Goal: Information Seeking & Learning: Learn about a topic

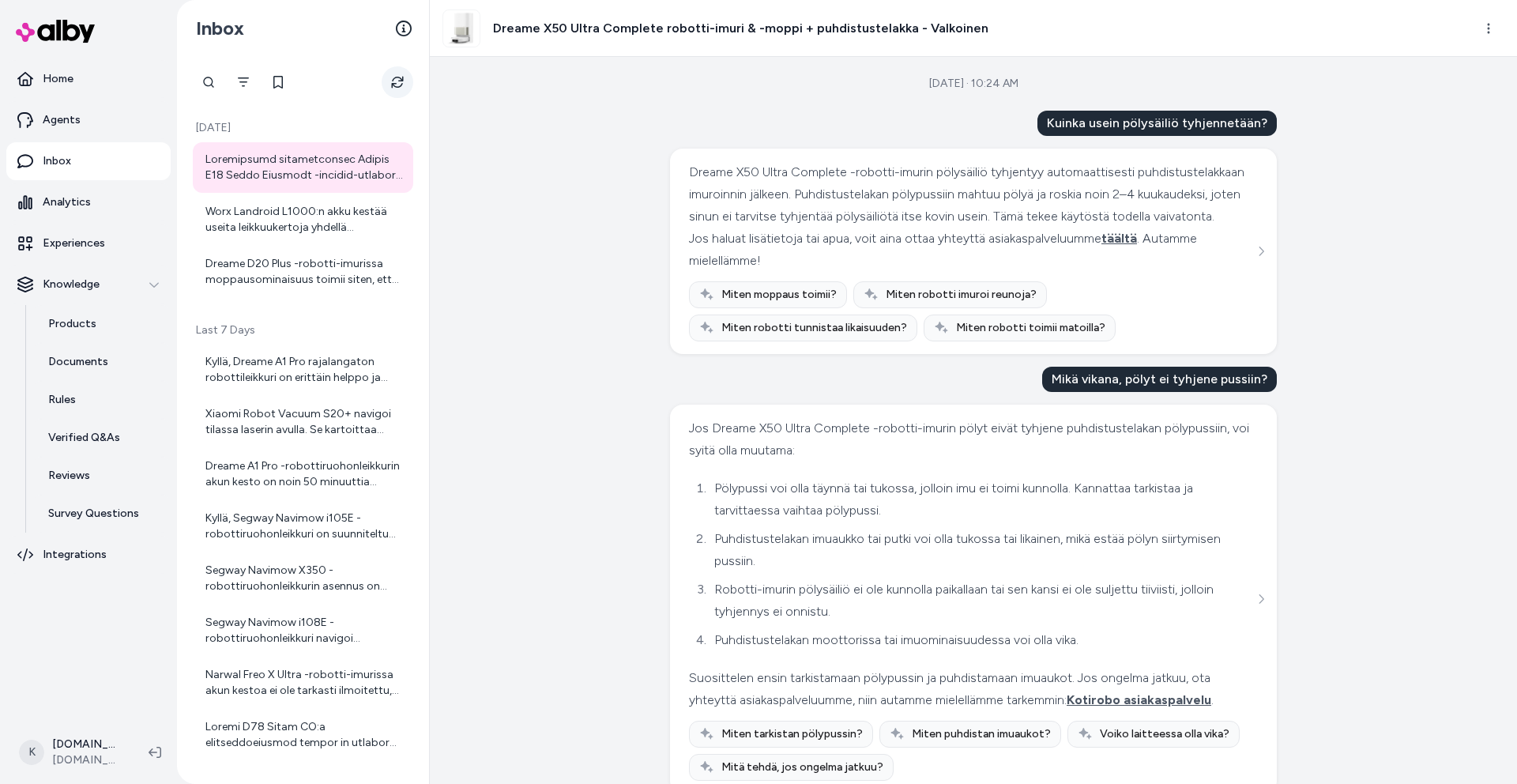
click at [384, 78] on button "Refresh" at bounding box center [398, 82] width 32 height 32
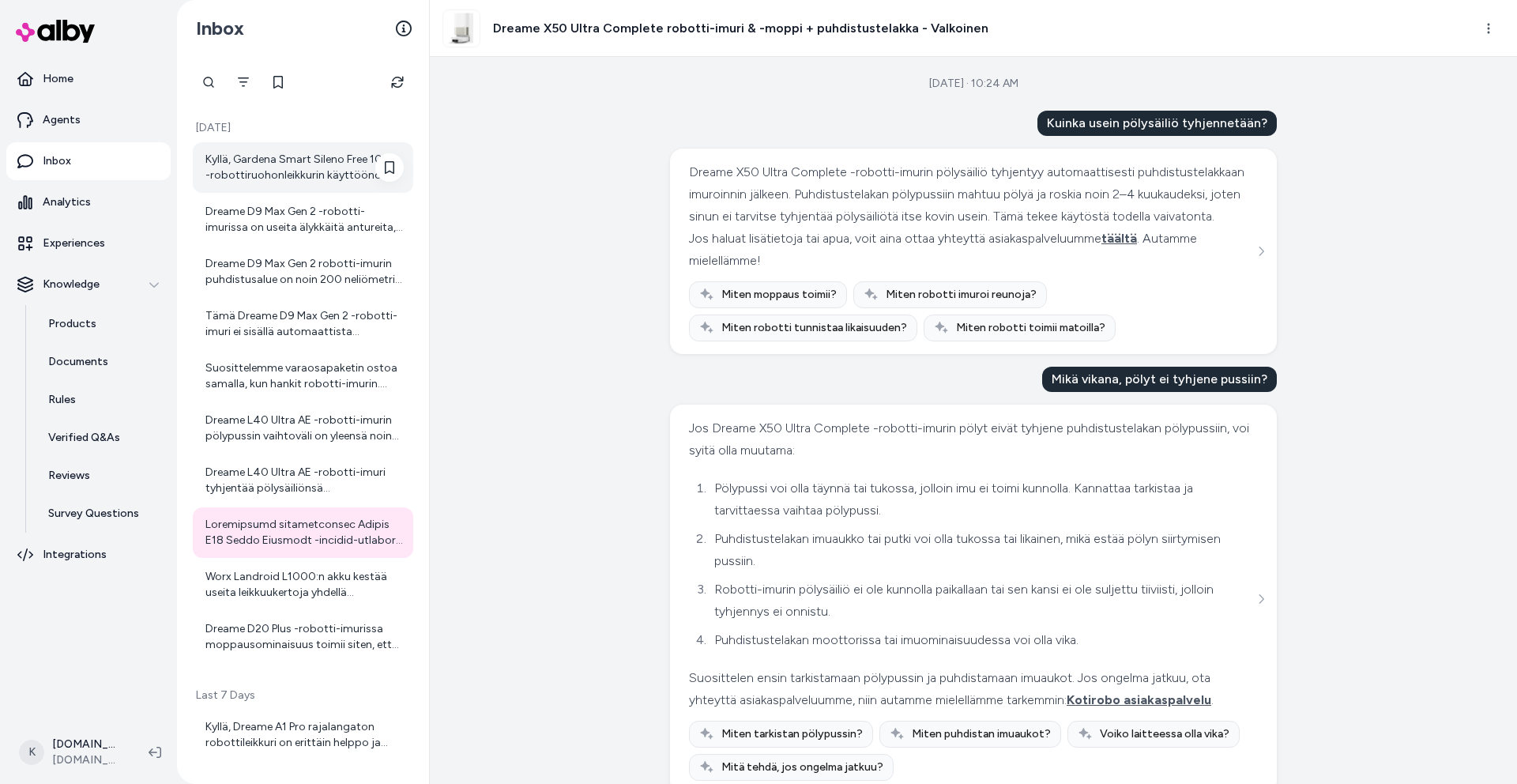
click at [294, 173] on div "Kyllä, Gardena Smart Sileno Free 1000 -robottiruohonleikkurin käyttöönotto on s…" at bounding box center [304, 167] width 198 height 32
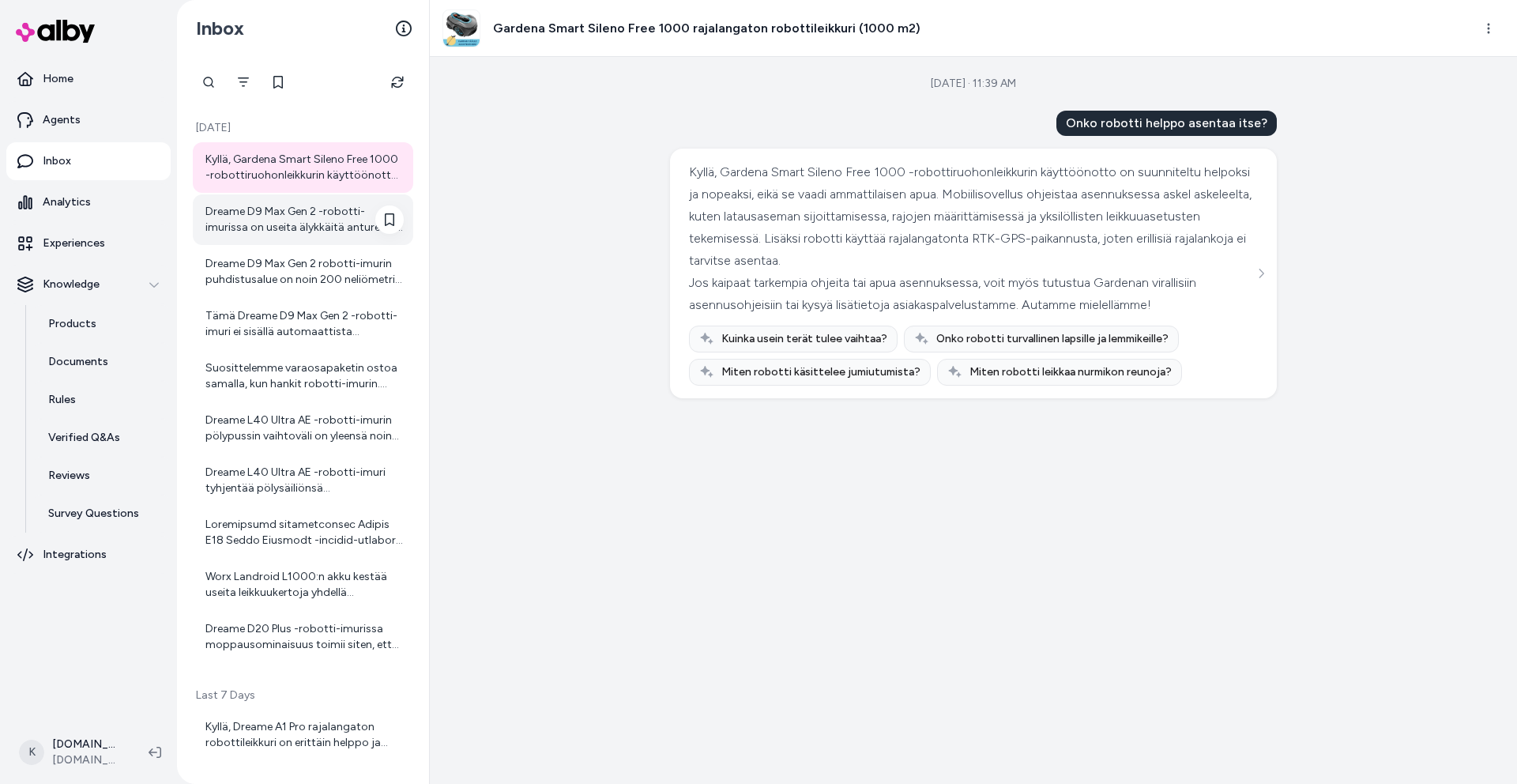
click at [286, 235] on div "Dreame D9 Max Gen 2 -robotti-imurissa on useita älykkäitä antureita, jotka autt…" at bounding box center [304, 219] width 198 height 32
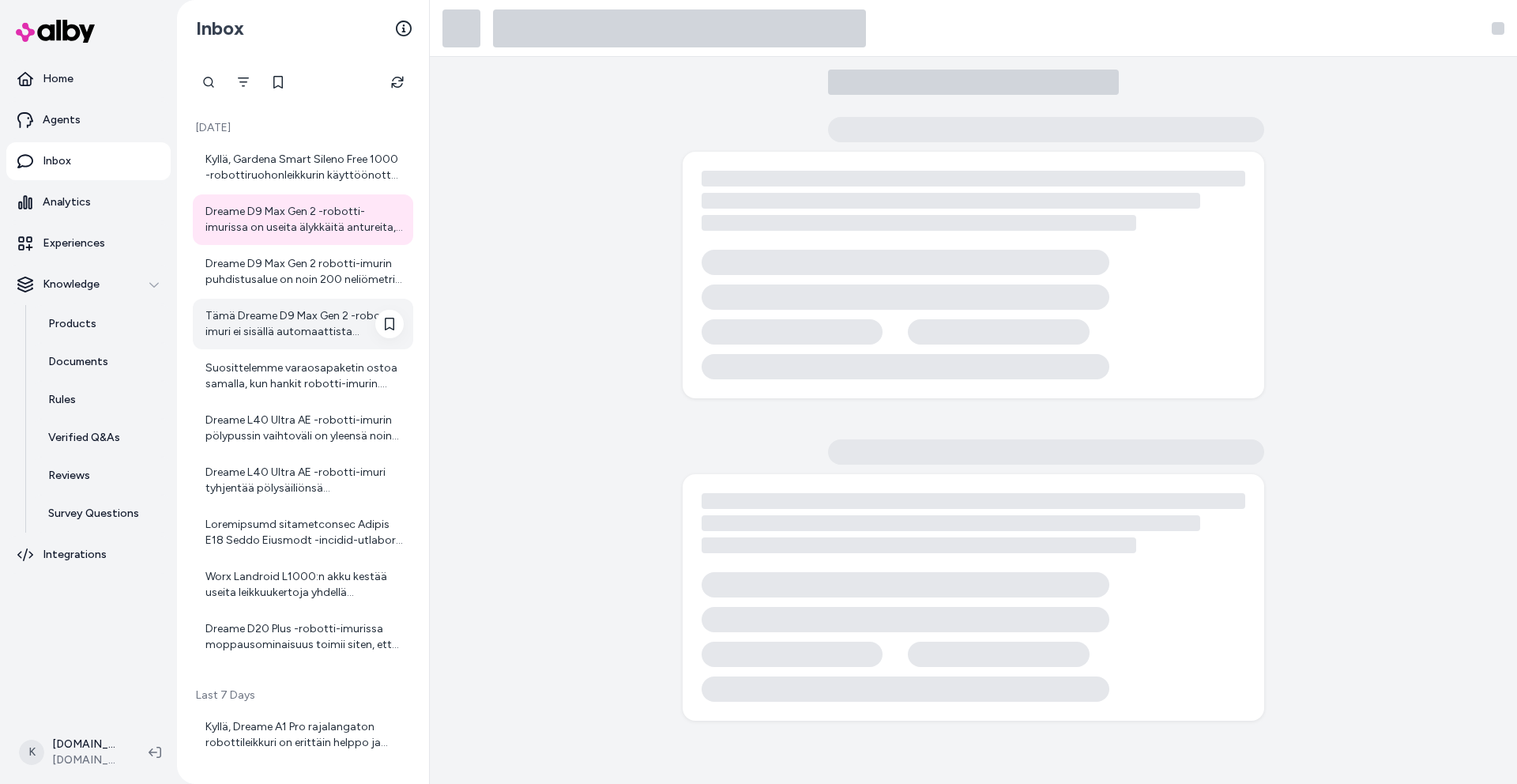
click at [279, 339] on div "Tämä Dreame D9 Max Gen 2 -robotti-imuri ei sisällä automaattista tyhjennystoimi…" at bounding box center [304, 324] width 198 height 32
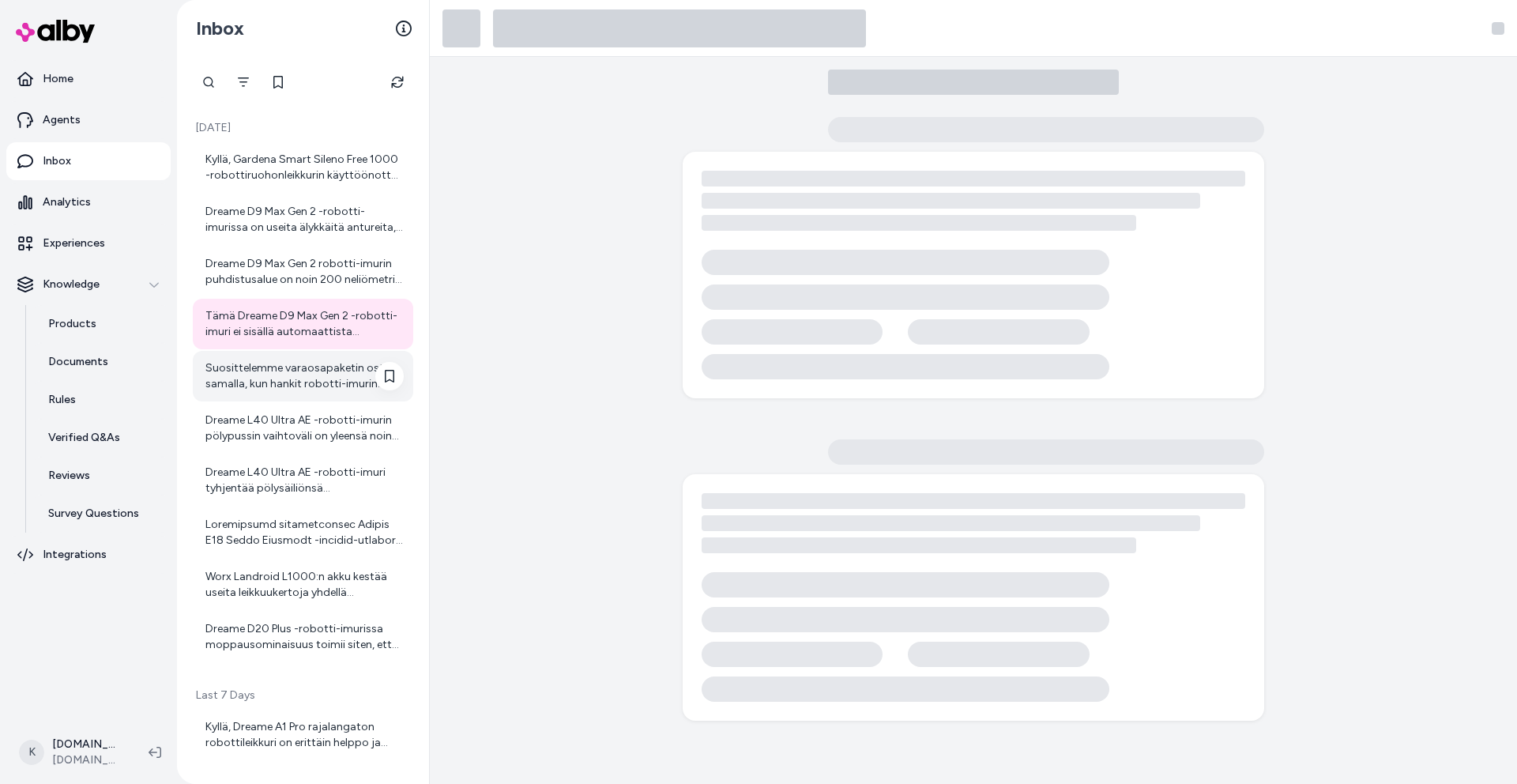
click at [280, 393] on div "Suosittelemme varaosapaketin ostoa samalla, kun hankit robotti-imurin. Varaosap…" at bounding box center [302, 376] width 220 height 50
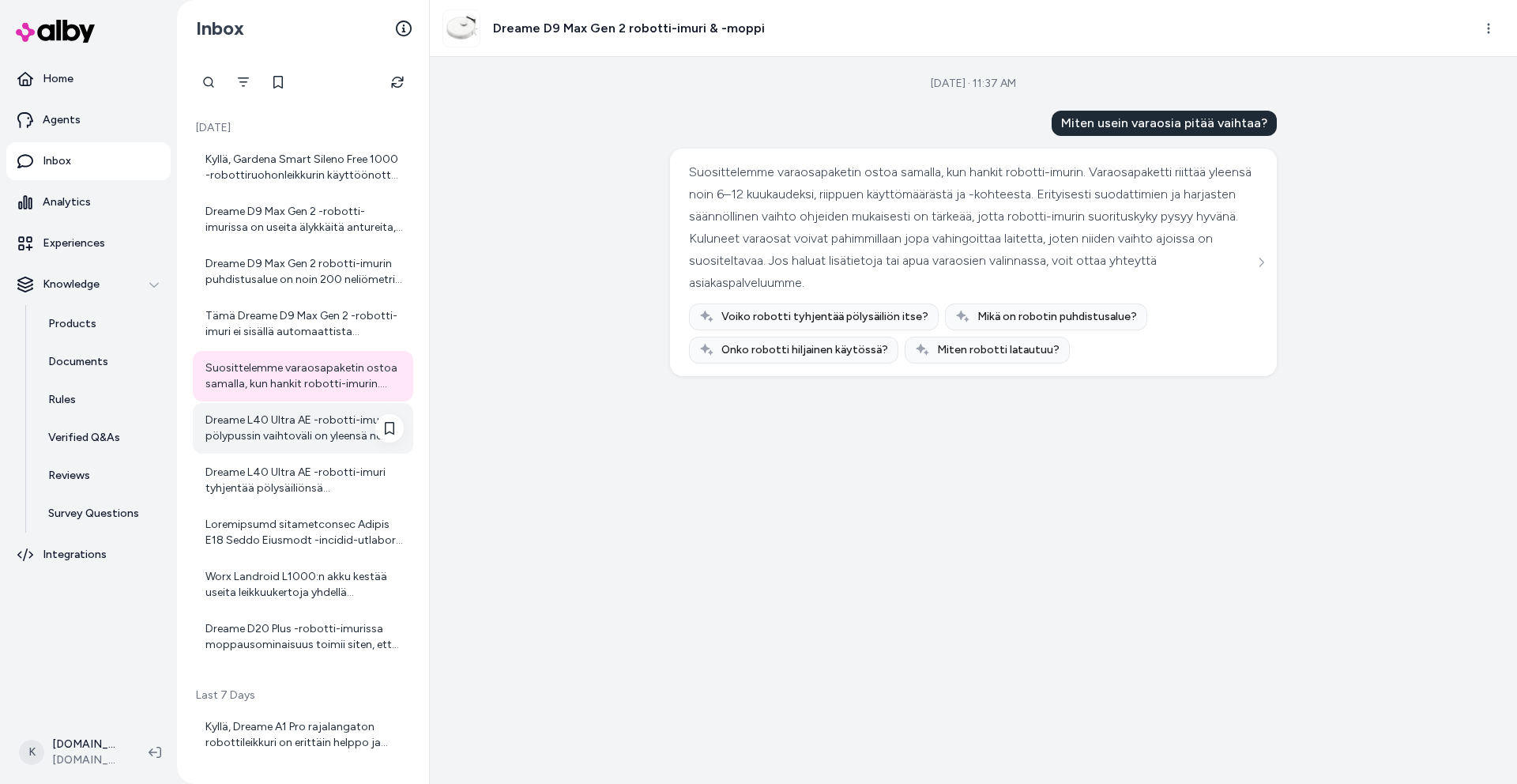
scroll to position [32, 0]
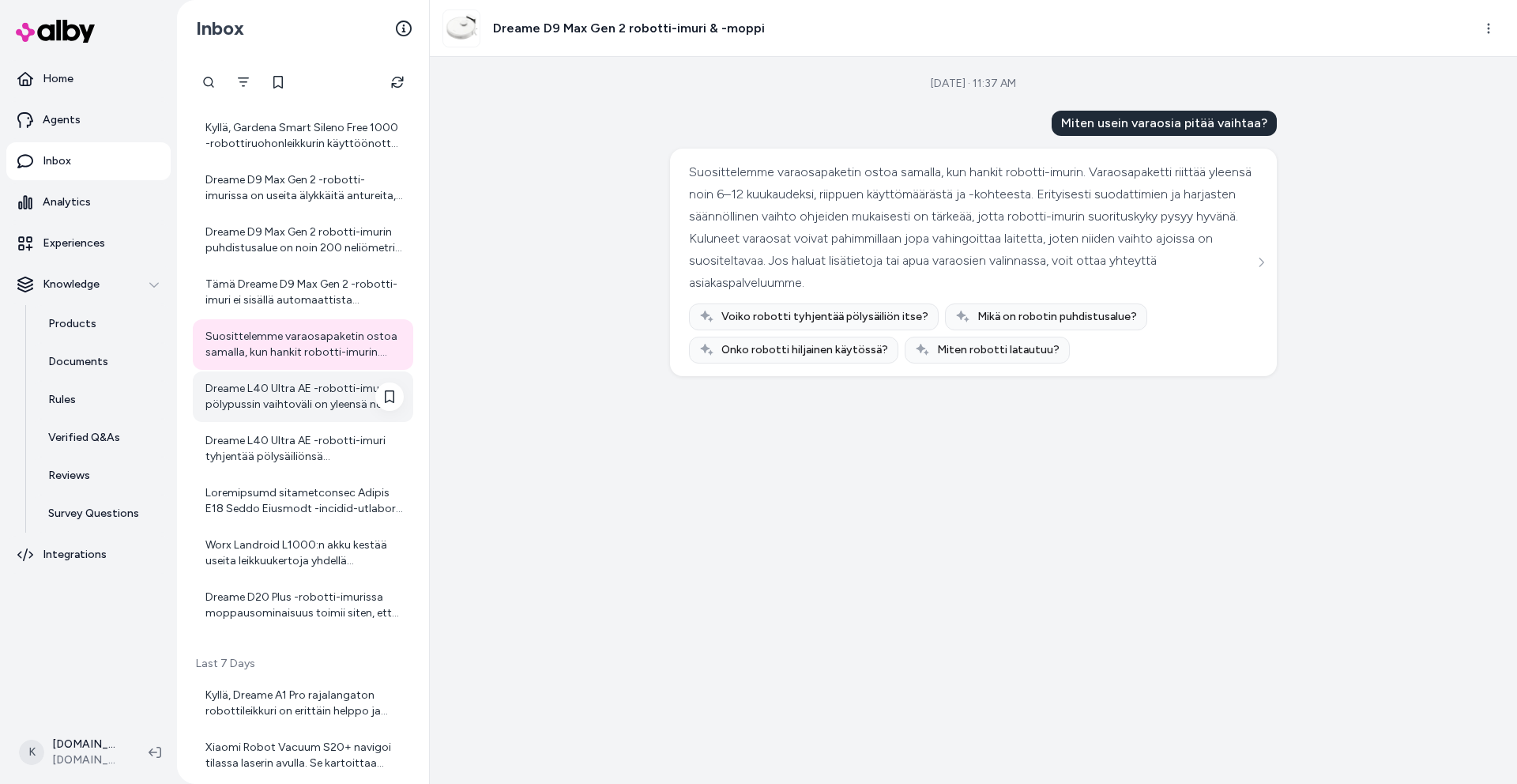
click at [320, 411] on div "Dreame L40 Ultra AE -robotti-imurin pölypussin vaihtoväli on yleensä noin 2–4 k…" at bounding box center [304, 397] width 198 height 32
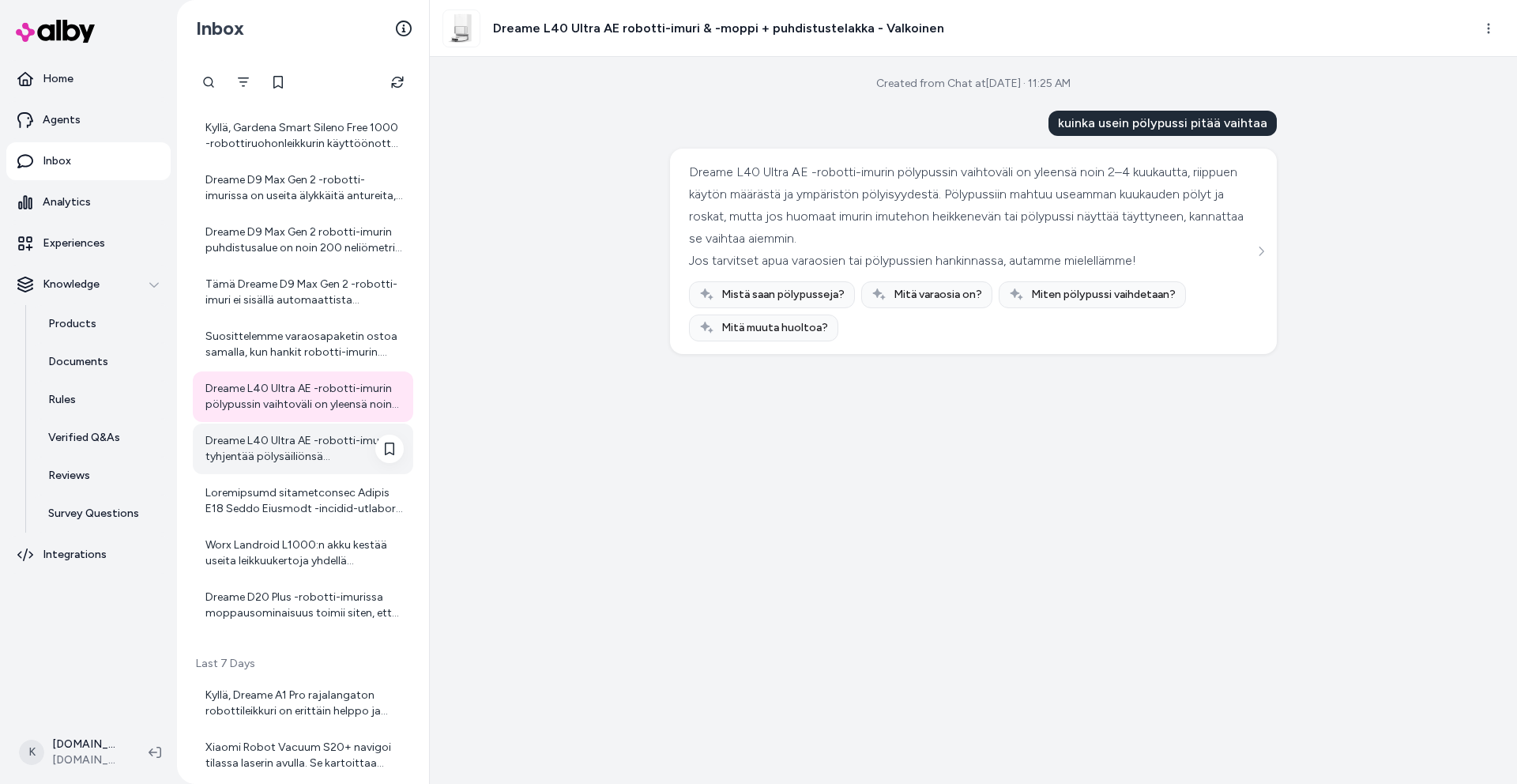
click at [332, 448] on div "Dreame L40 Ultra AE -robotti-imuri tyhjentää pölysäiliönsä automaattisesti all-…" at bounding box center [304, 449] width 198 height 32
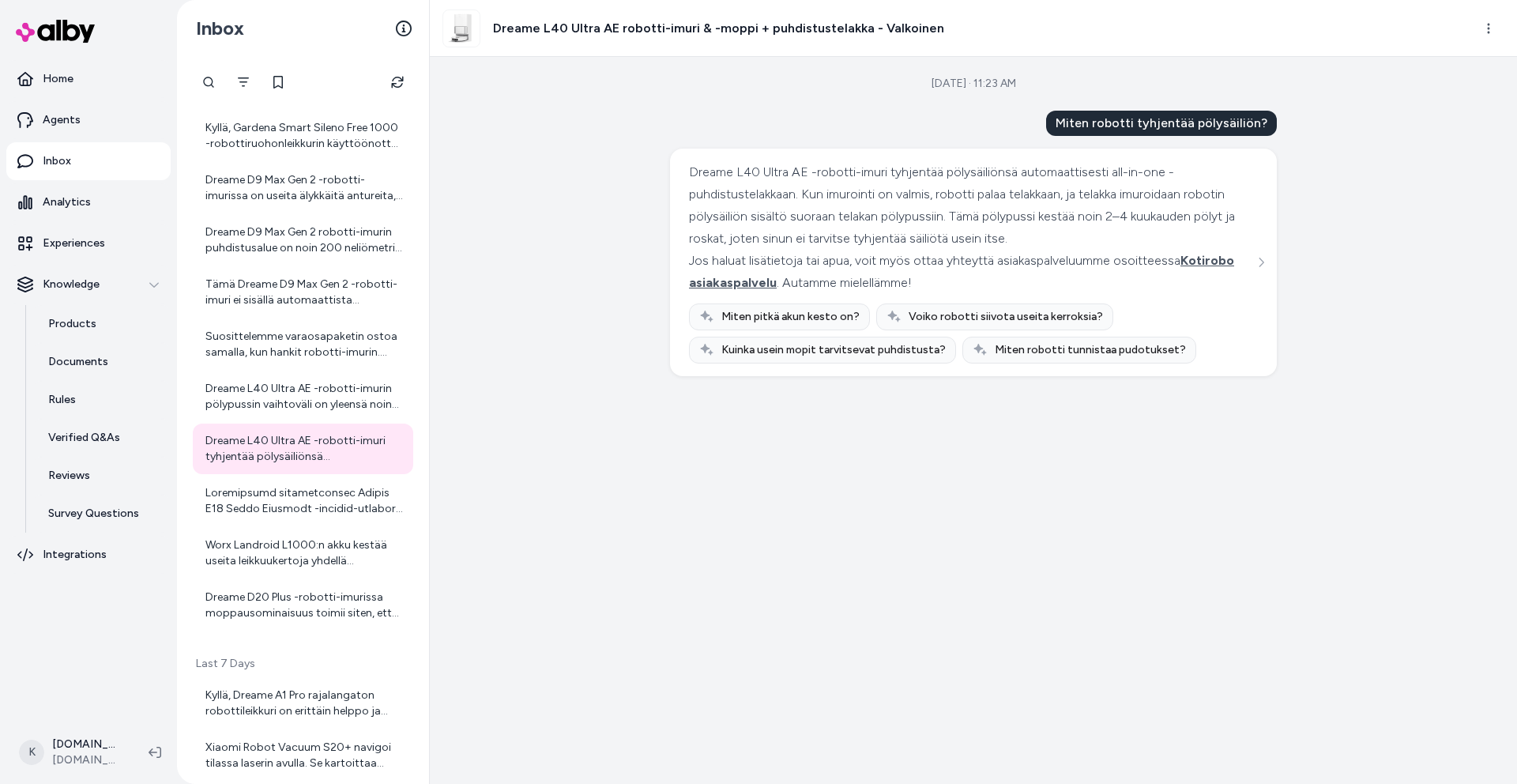
scroll to position [32, 0]
click at [394, 70] on button "Refresh" at bounding box center [398, 82] width 32 height 32
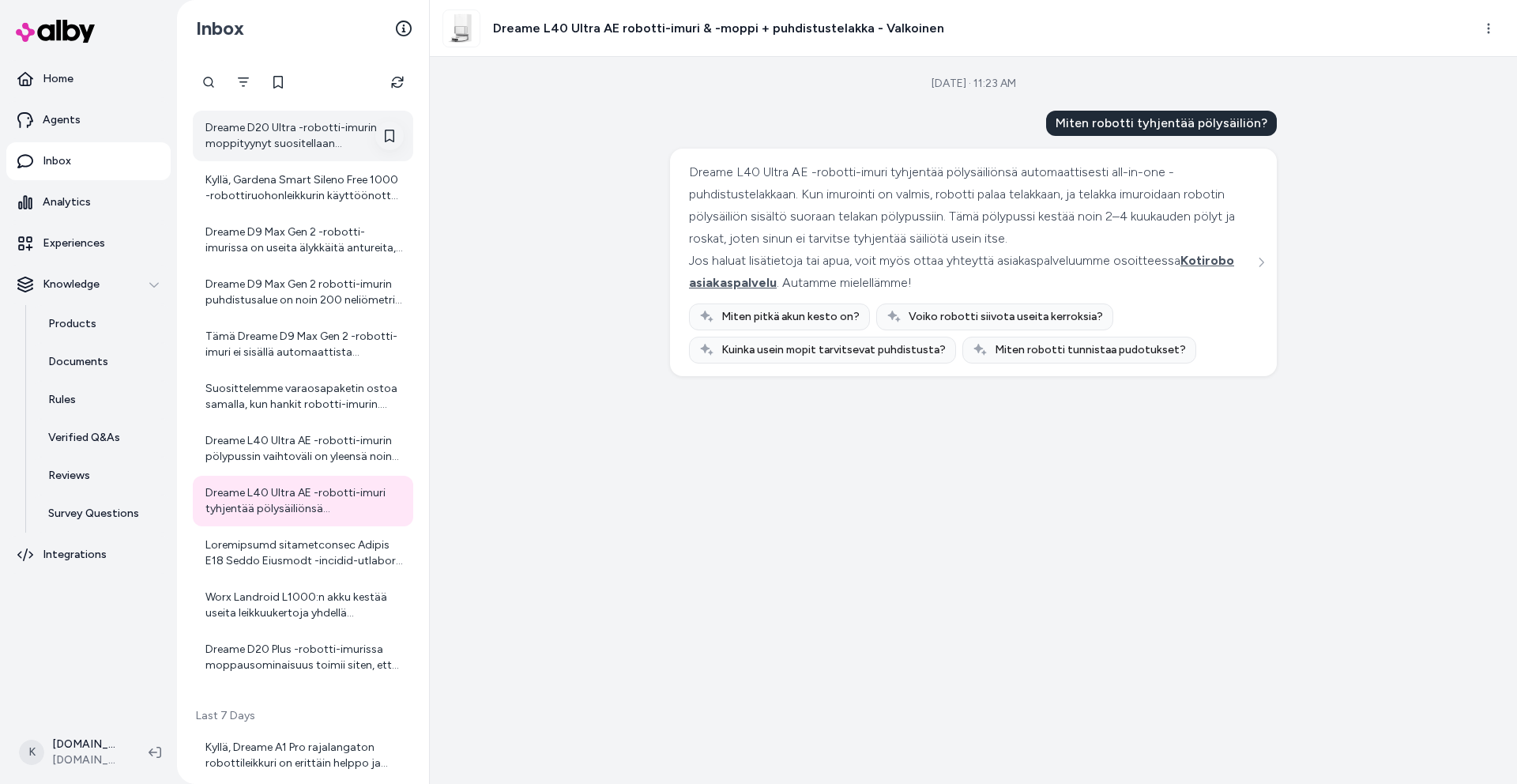
drag, startPoint x: 307, startPoint y: 132, endPoint x: 374, endPoint y: 127, distance: 67.2
click at [307, 132] on div "Dreame D20 Ultra -robotti-imurin moppityynyt suositellaan vaihdettavaksi noin 1…" at bounding box center [304, 136] width 198 height 32
